Goal: Complete application form: Complete application form

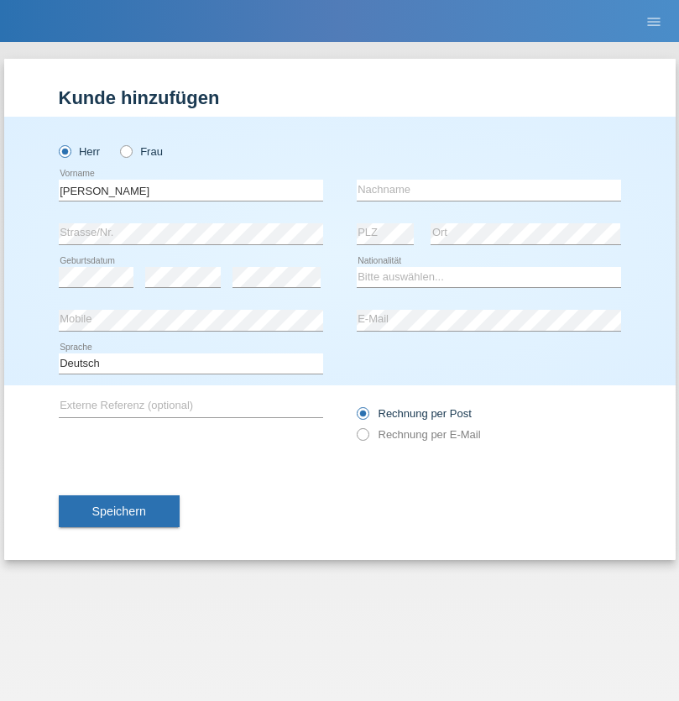
type input "[PERSON_NAME]"
click at [489, 190] on input "text" at bounding box center [489, 190] width 265 height 21
type input "[PERSON_NAME]"
select select "ES"
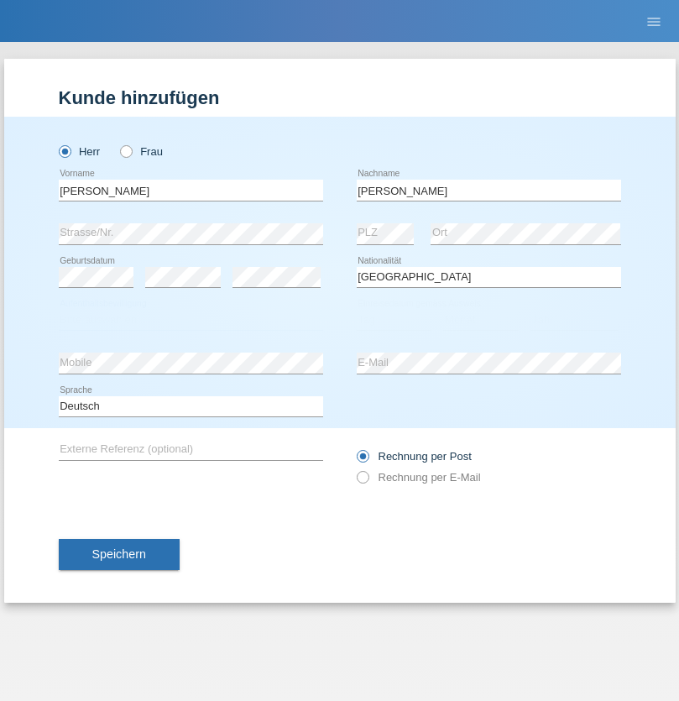
select select "C"
select select "25"
select select "03"
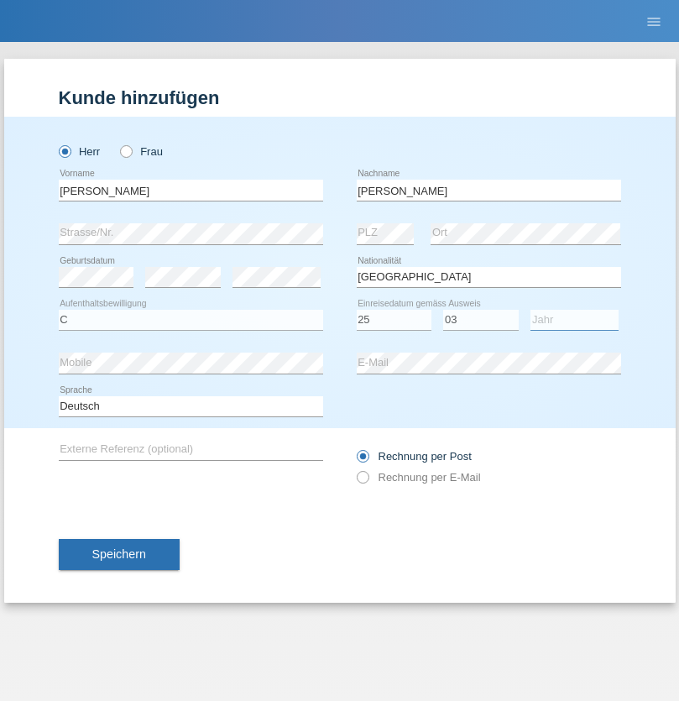
select select "2021"
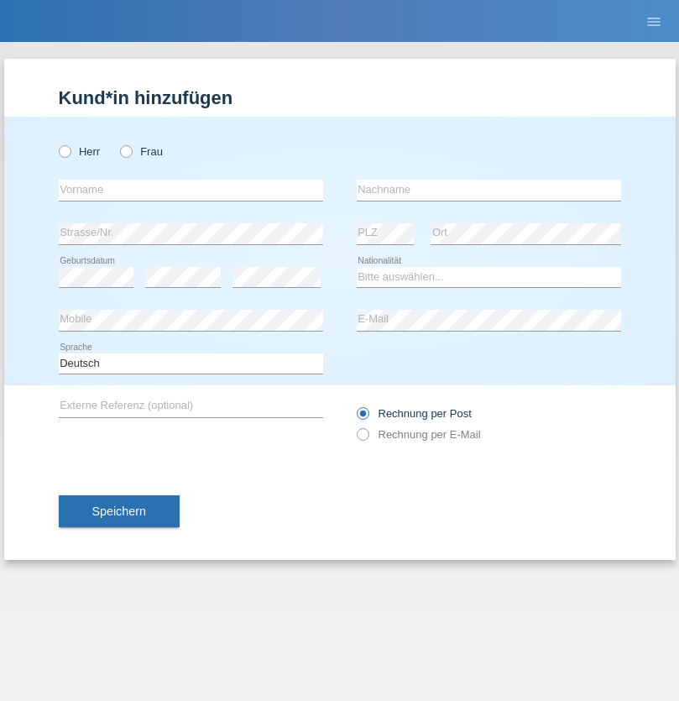
radio input "true"
click at [191, 190] on input "text" at bounding box center [191, 190] width 265 height 21
type input "firat"
click at [489, 190] on input "text" at bounding box center [489, 190] width 265 height 21
type input "kara"
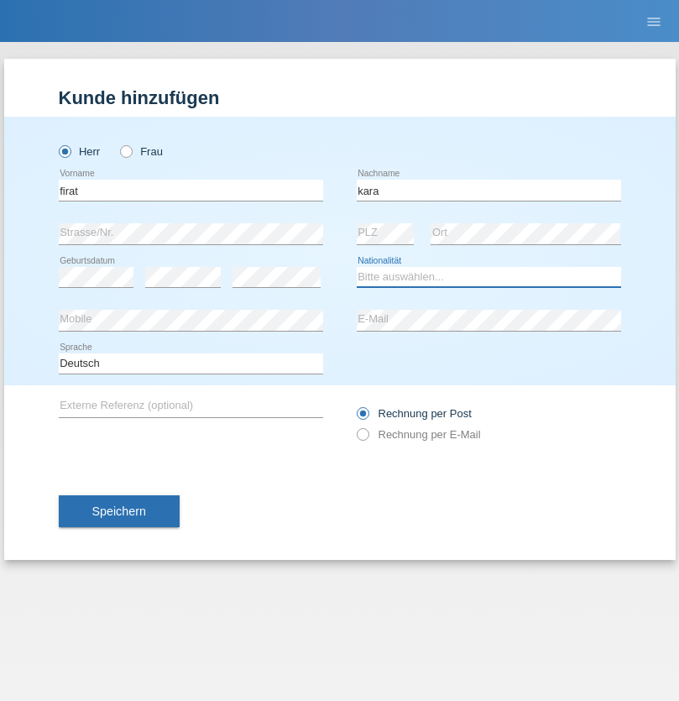
select select "CH"
